Goal: Transaction & Acquisition: Download file/media

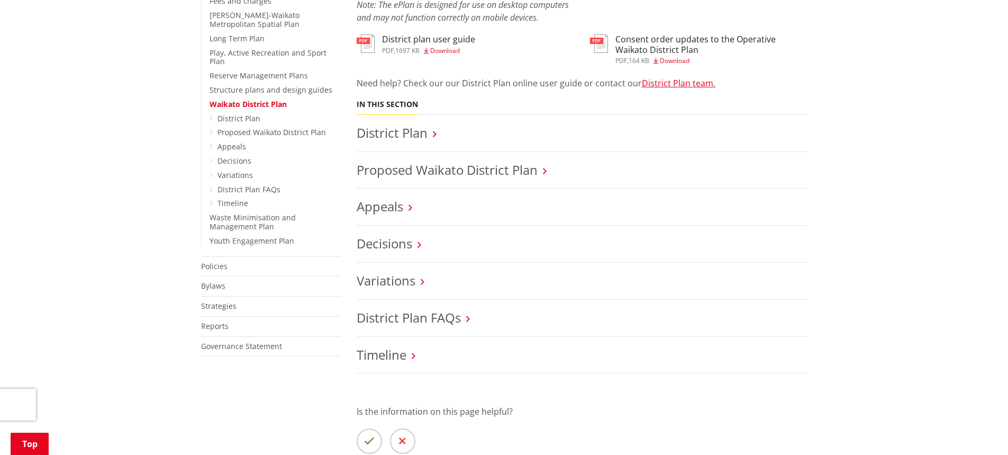
scroll to position [423, 0]
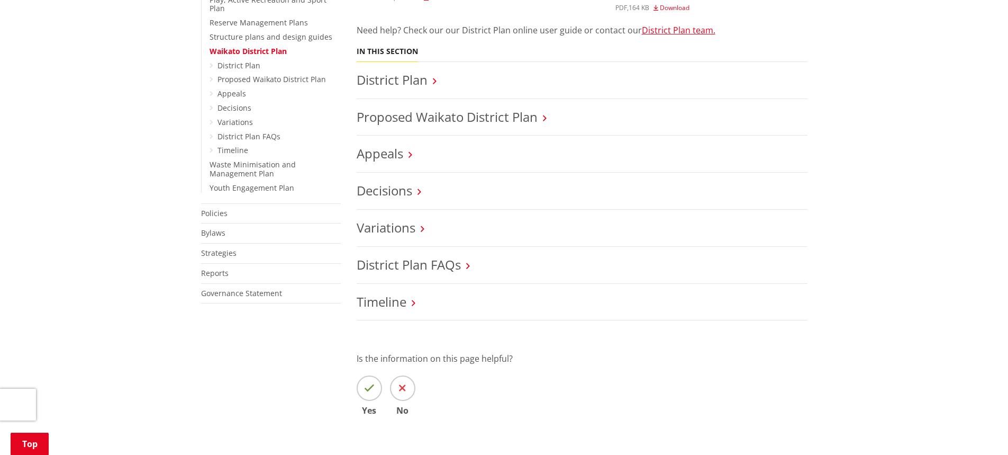
click at [409, 154] on icon at bounding box center [411, 155] width 4 height 10
click at [408, 154] on h3 "Appeals" at bounding box center [582, 153] width 451 height 15
click at [409, 154] on icon at bounding box center [411, 155] width 4 height 10
click at [386, 157] on link "Appeals" at bounding box center [380, 152] width 47 height 17
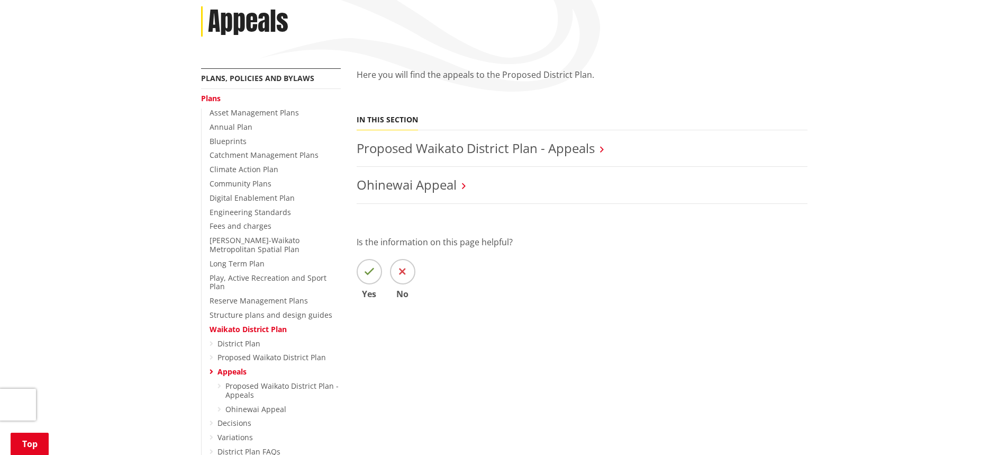
scroll to position [159, 0]
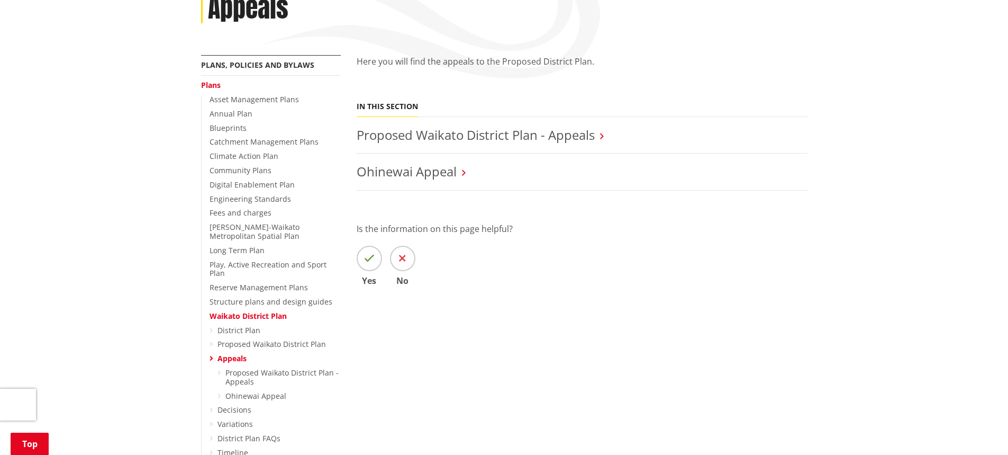
click at [604, 137] on icon at bounding box center [602, 136] width 4 height 10
click at [601, 135] on h3 "Proposed Waikato District Plan - Appeals" at bounding box center [582, 135] width 451 height 15
click at [577, 135] on link "Proposed Waikato District Plan - Appeals" at bounding box center [476, 134] width 238 height 17
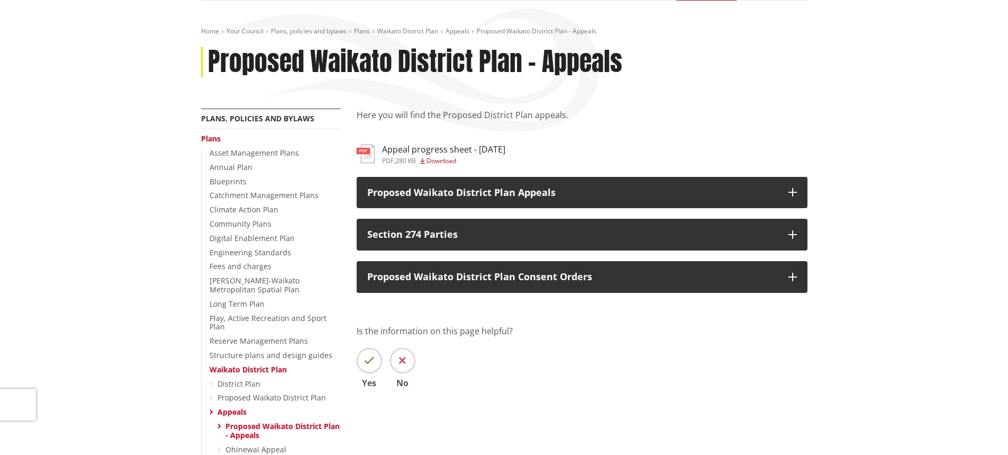
scroll to position [106, 0]
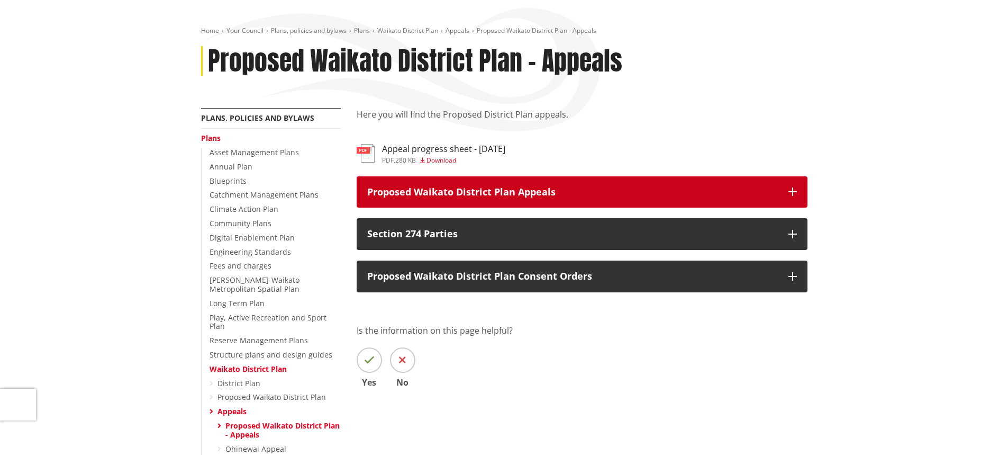
click at [789, 189] on icon "button" at bounding box center [793, 191] width 8 height 8
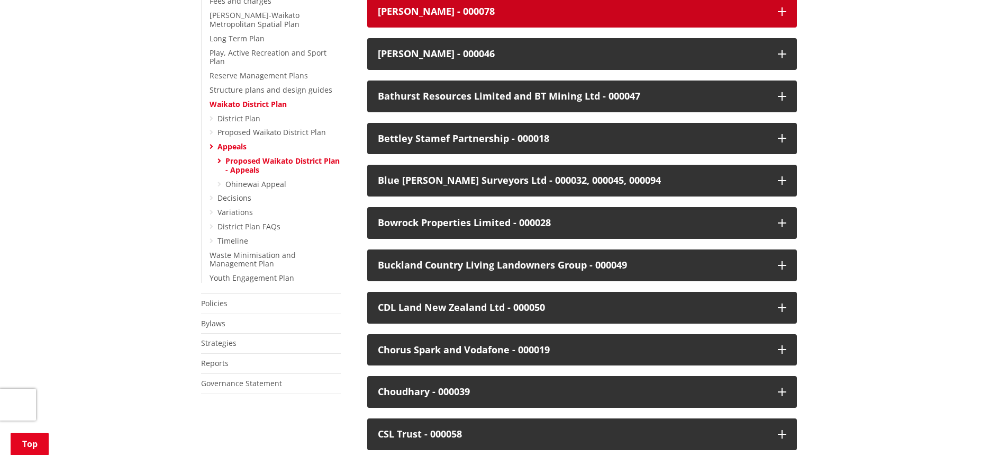
scroll to position [423, 0]
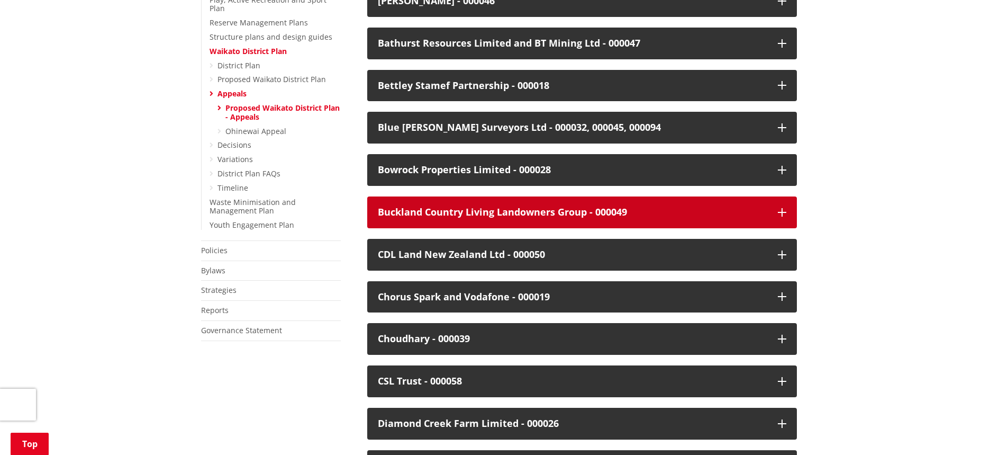
click at [577, 215] on div "Buckland Country Living Landowners Group - 000049" at bounding box center [573, 212] width 390 height 11
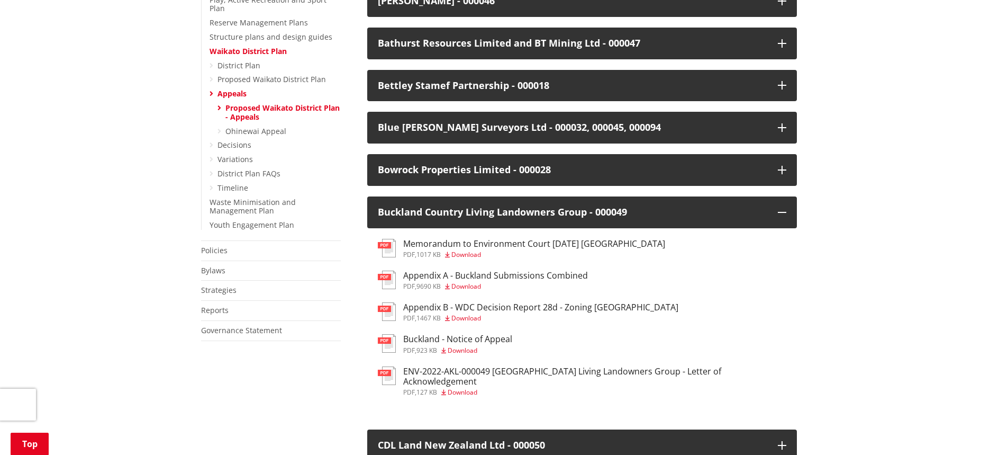
click at [473, 347] on span "Download" at bounding box center [463, 350] width 30 height 9
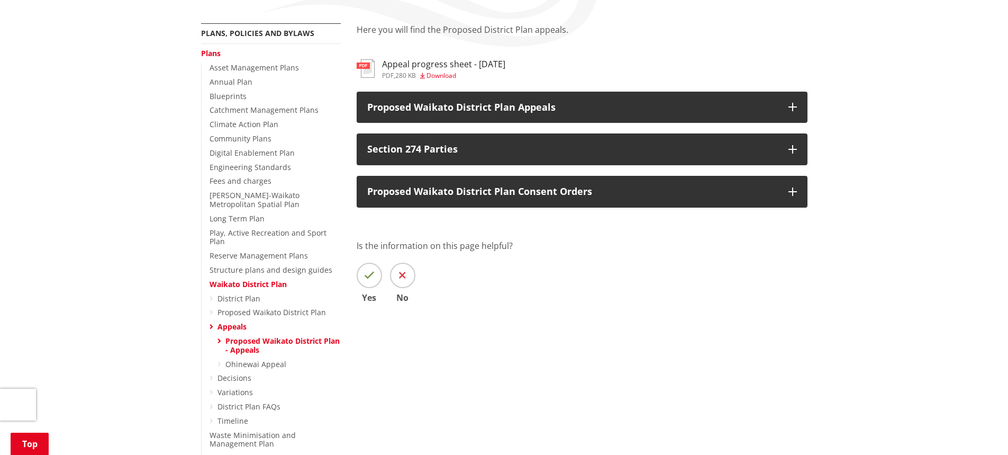
scroll to position [159, 0]
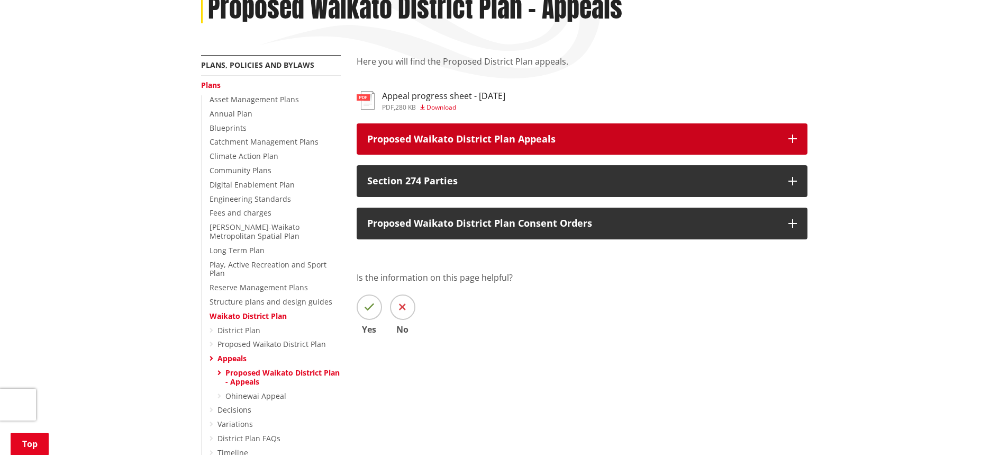
click at [793, 140] on icon "button" at bounding box center [793, 138] width 8 height 8
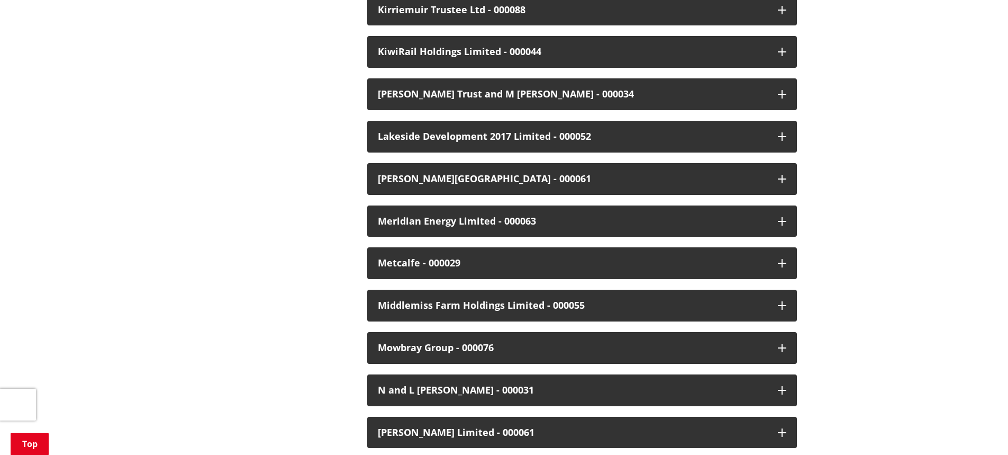
scroll to position [1694, 0]
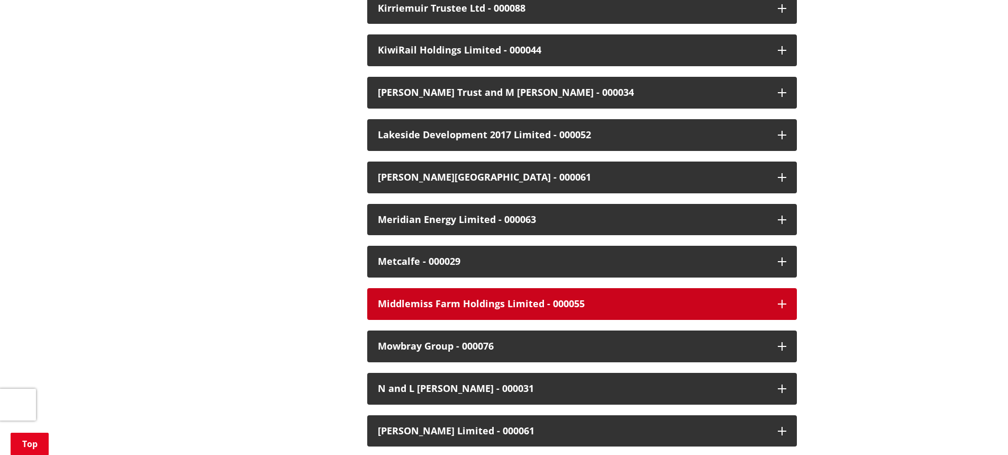
click at [776, 292] on button "Middlemiss Farm Holdings Limited - 000055" at bounding box center [582, 304] width 430 height 32
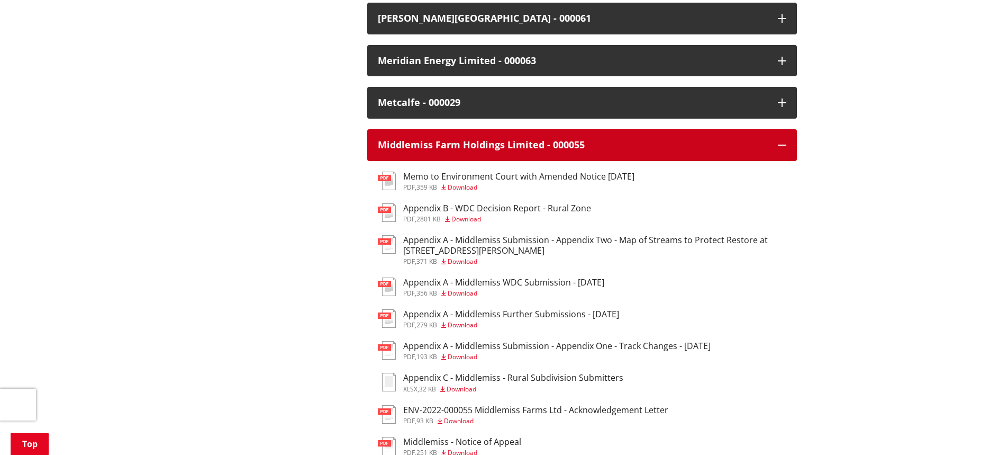
scroll to position [1905, 0]
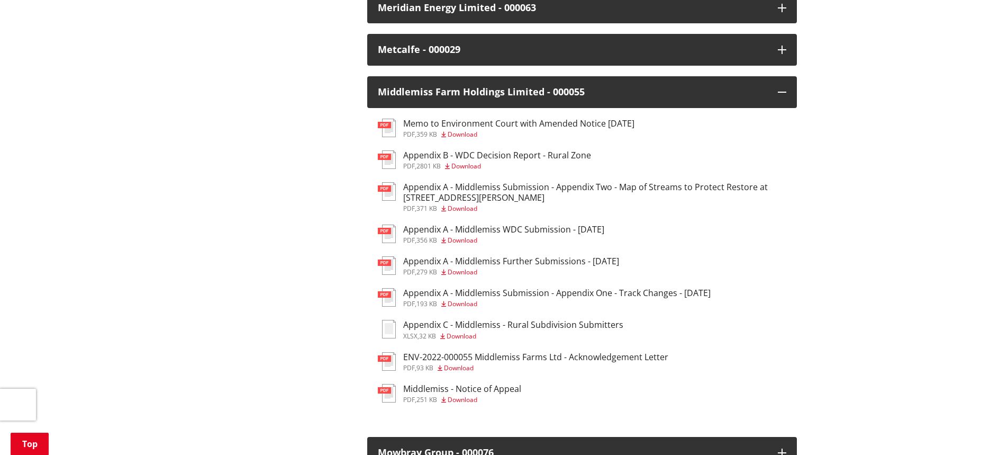
click at [463, 395] on span "Download" at bounding box center [463, 399] width 30 height 9
